Goal: Navigation & Orientation: Understand site structure

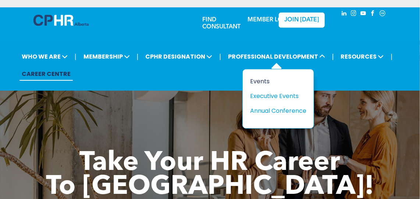
click at [255, 80] on div "Events" at bounding box center [275, 81] width 51 height 9
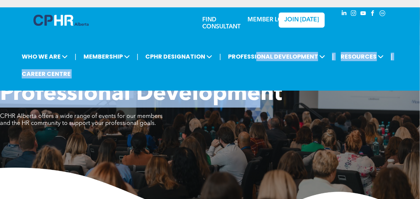
drag, startPoint x: 255, startPoint y: 80, endPoint x: 265, endPoint y: 150, distance: 70.6
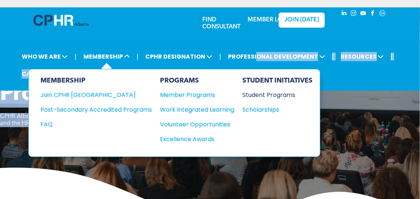
click at [261, 94] on div "Student Programs" at bounding box center [274, 94] width 63 height 9
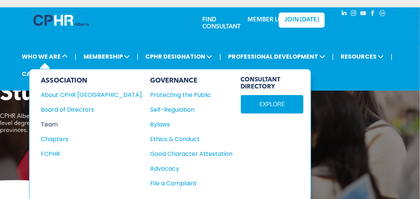
click at [54, 123] on div "Team" at bounding box center [86, 124] width 91 height 9
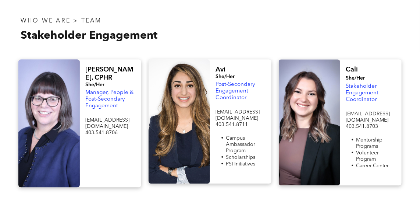
scroll to position [623, 0]
